Goal: Task Accomplishment & Management: Manage account settings

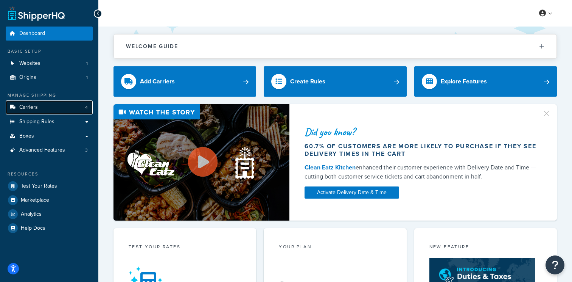
click at [77, 105] on link "Carriers 4" at bounding box center [49, 107] width 87 height 14
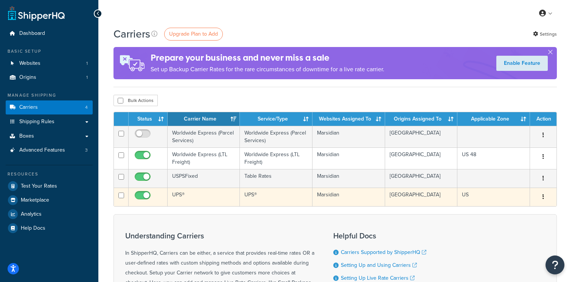
click at [220, 202] on td "UPS®" at bounding box center [204, 196] width 72 height 19
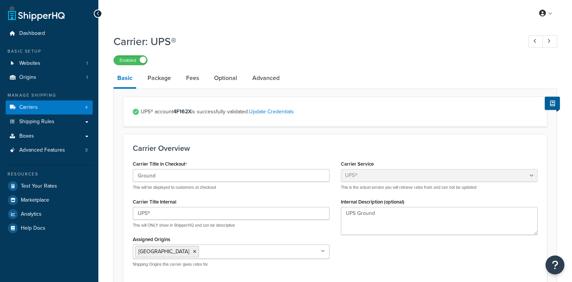
select select "ups"
click at [68, 117] on link "Shipping Rules" at bounding box center [49, 122] width 87 height 14
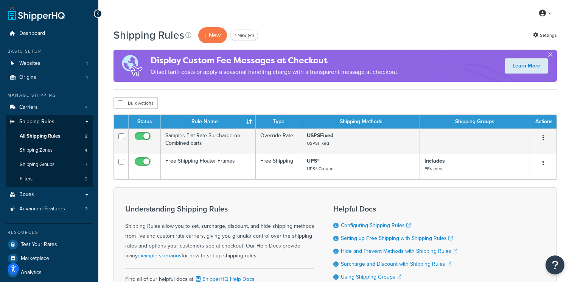
scroll to position [3, 0]
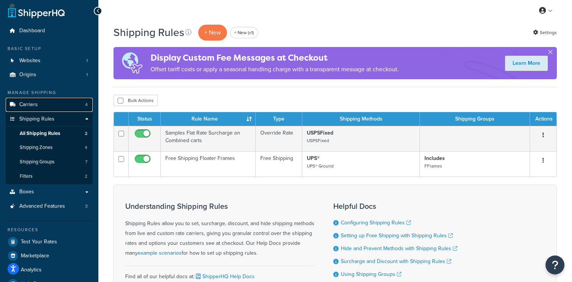
click at [74, 106] on link "Carriers 4" at bounding box center [49, 105] width 87 height 14
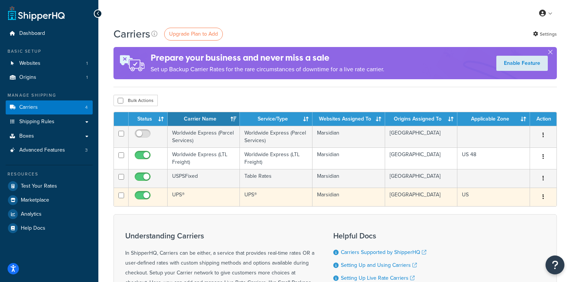
click at [239, 202] on td "UPS®" at bounding box center [204, 196] width 72 height 19
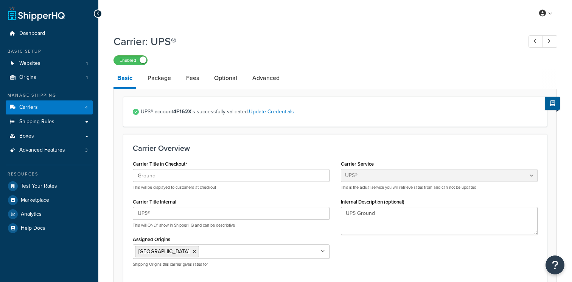
select select "ups"
click at [207, 82] on li "Fees" at bounding box center [196, 78] width 28 height 18
click at [220, 82] on link "Optional" at bounding box center [225, 78] width 31 height 18
select select "residential"
